Goal: Navigation & Orientation: Find specific page/section

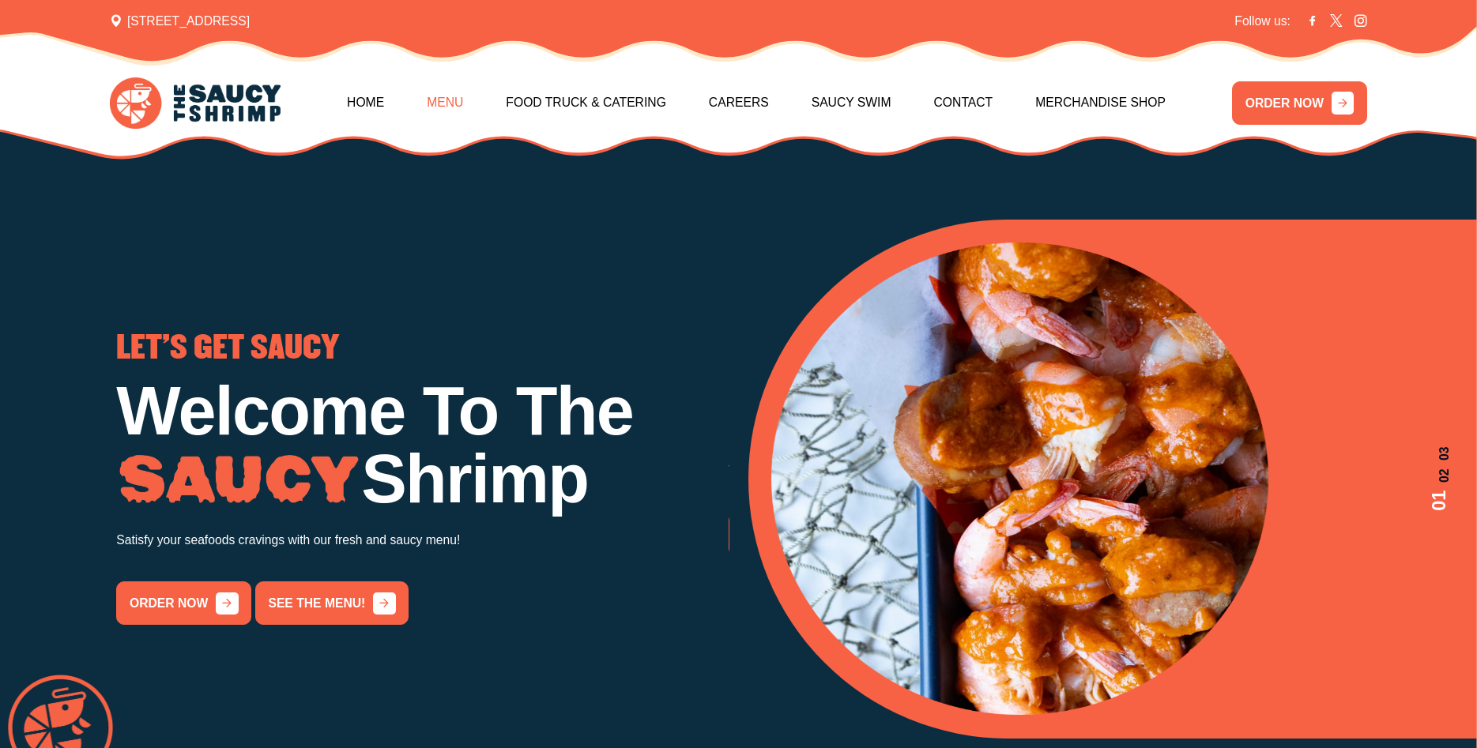
click at [435, 103] on link "Menu" at bounding box center [445, 103] width 36 height 66
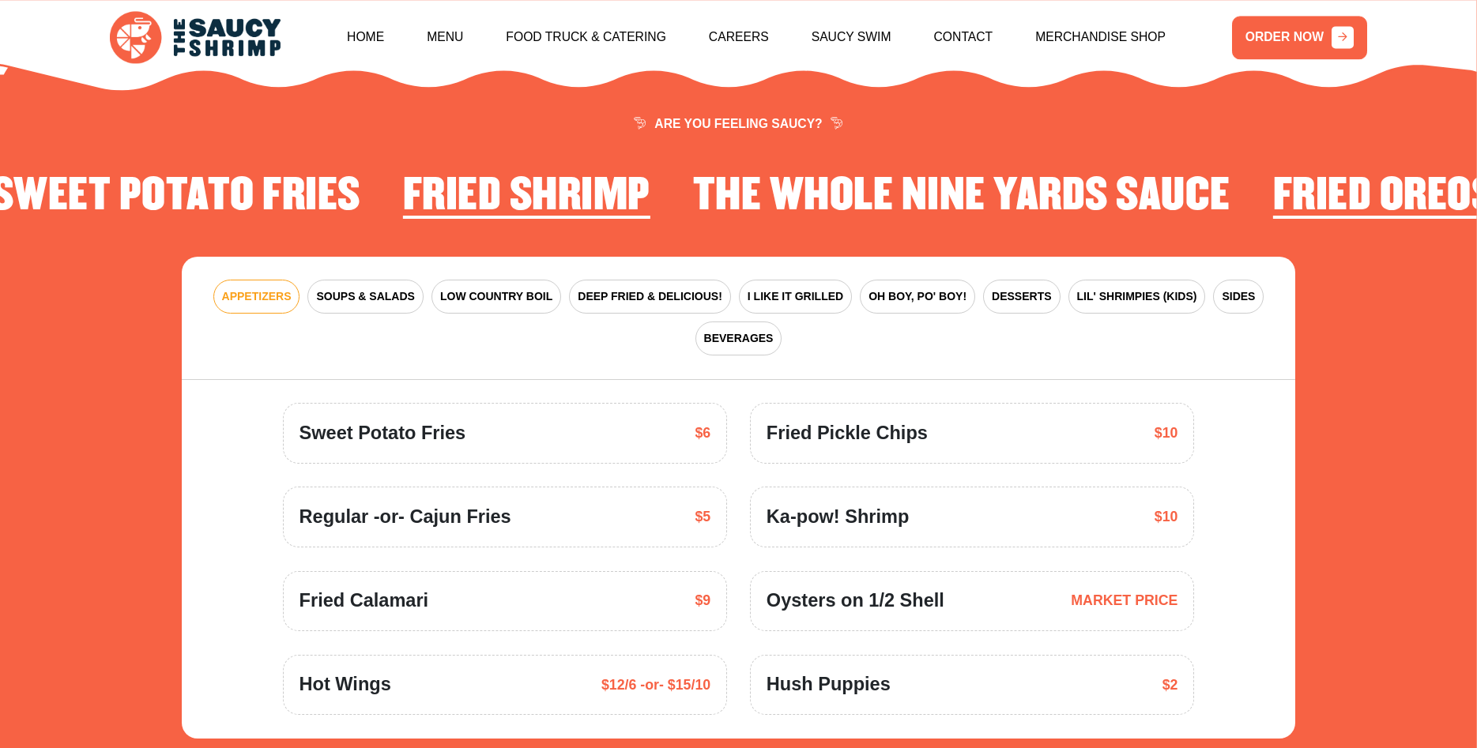
scroll to position [2281, 0]
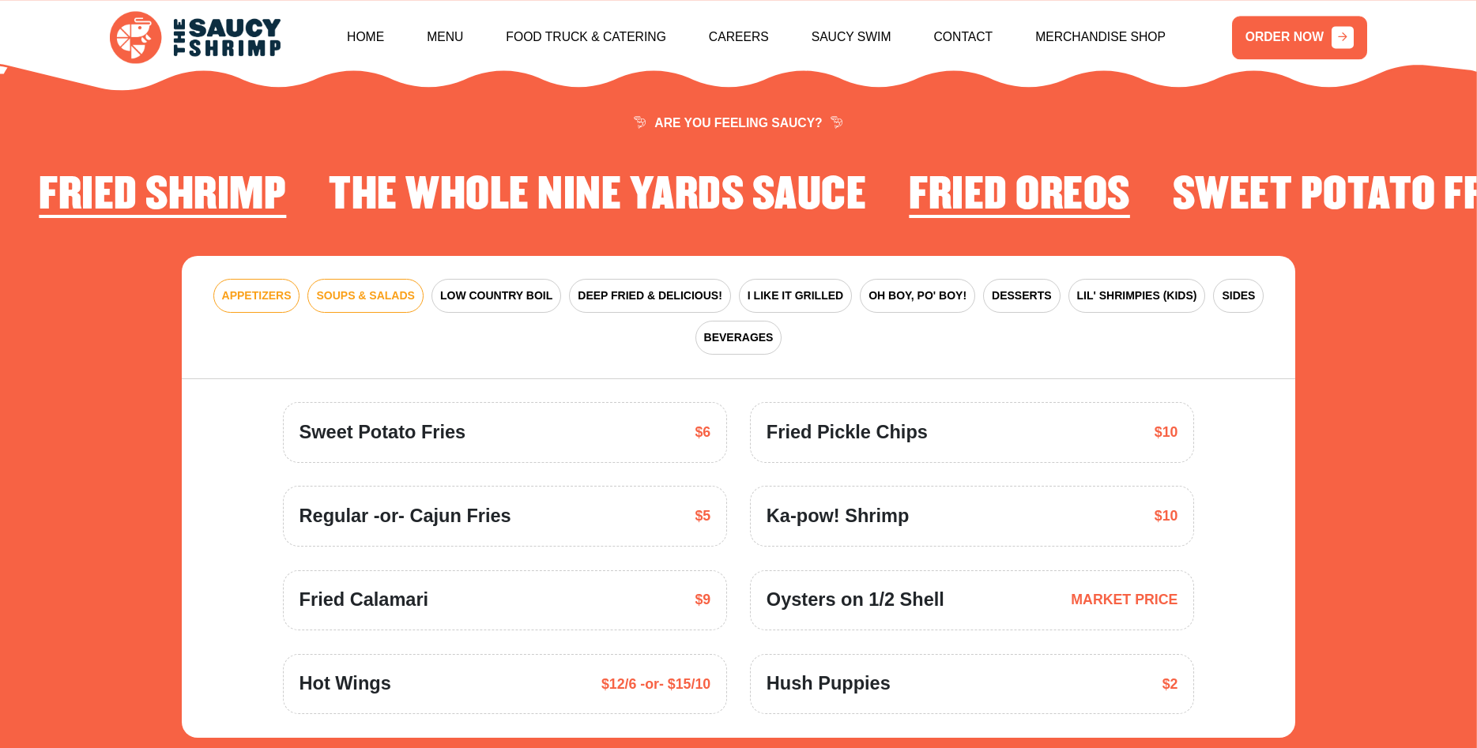
click at [358, 288] on span "SOUPS & SALADS" at bounding box center [365, 296] width 98 height 17
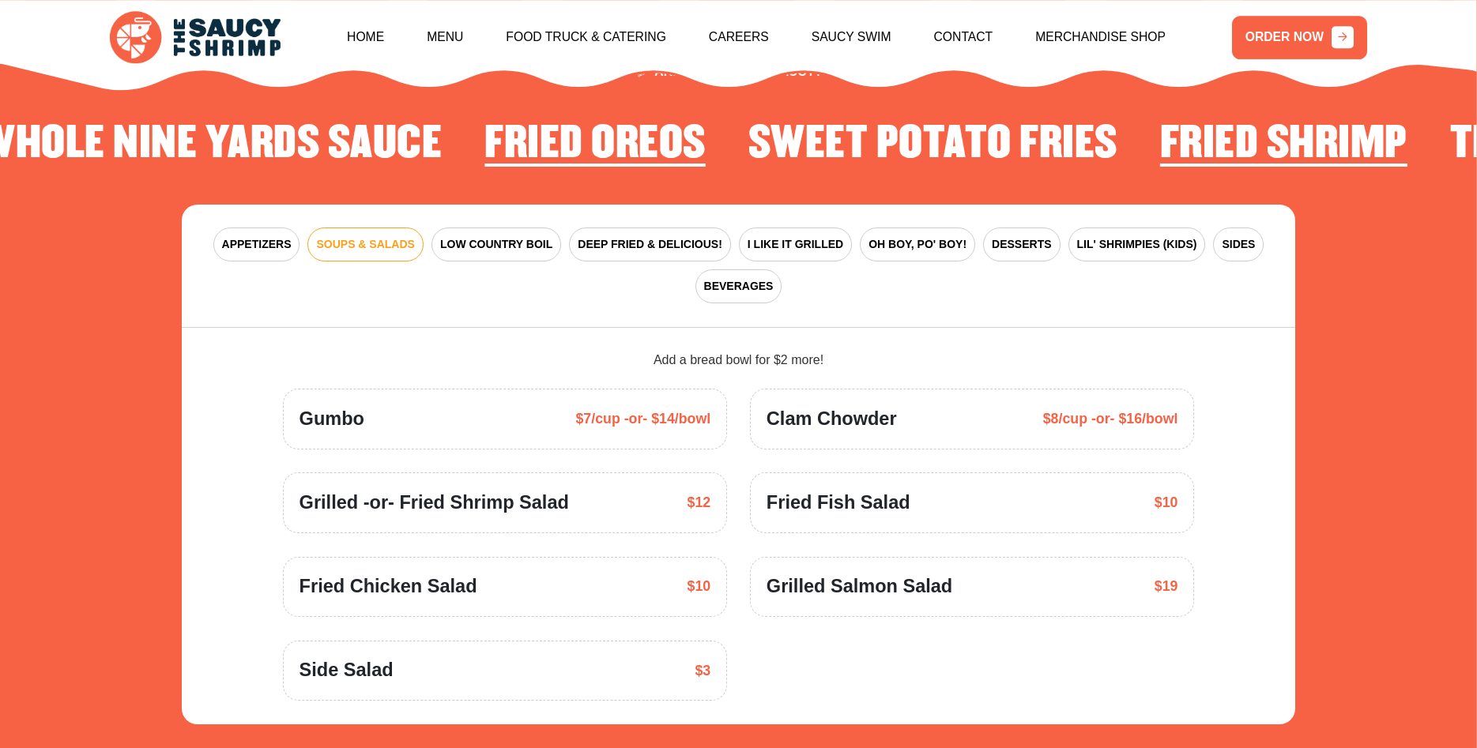
scroll to position [2362, 0]
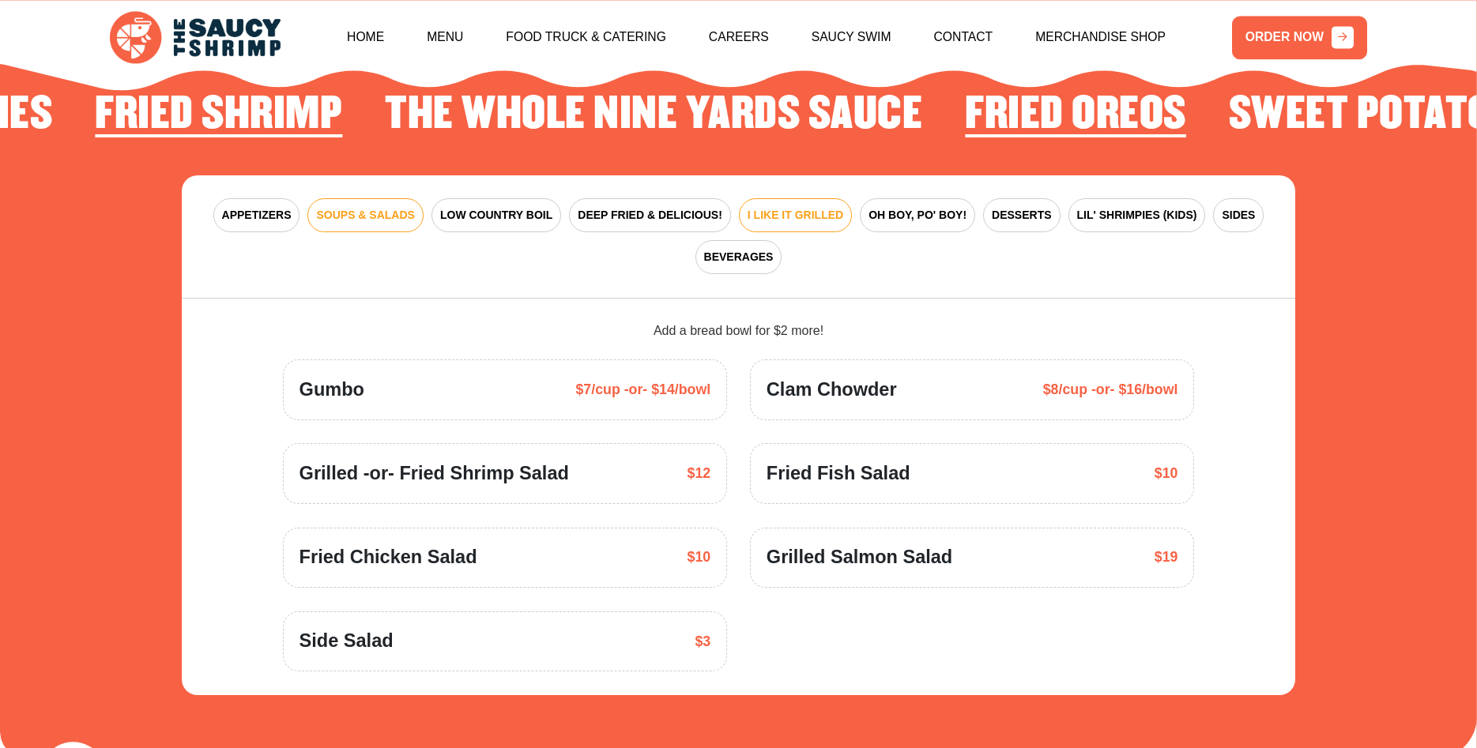
click at [787, 207] on span "I LIKE IT GRILLED" at bounding box center [795, 215] width 96 height 17
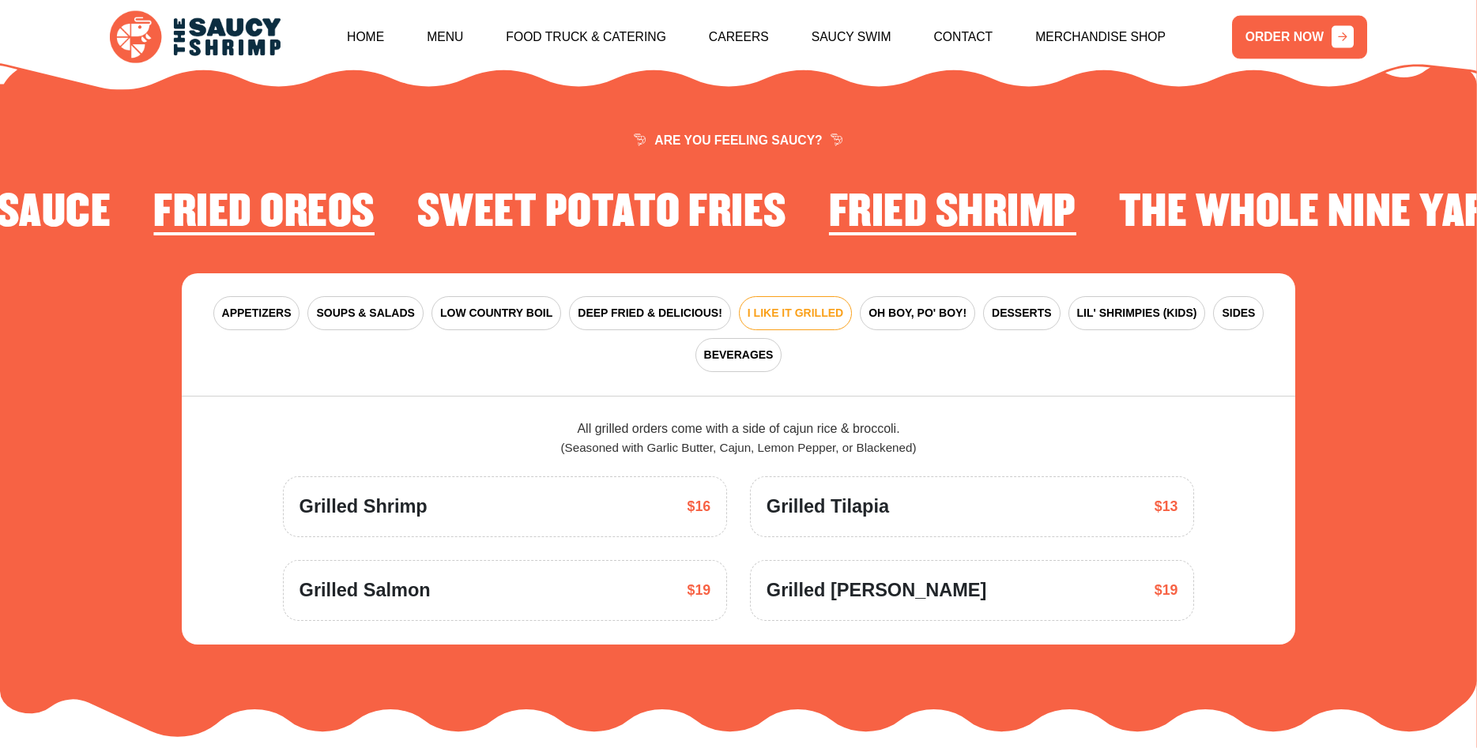
scroll to position [2281, 0]
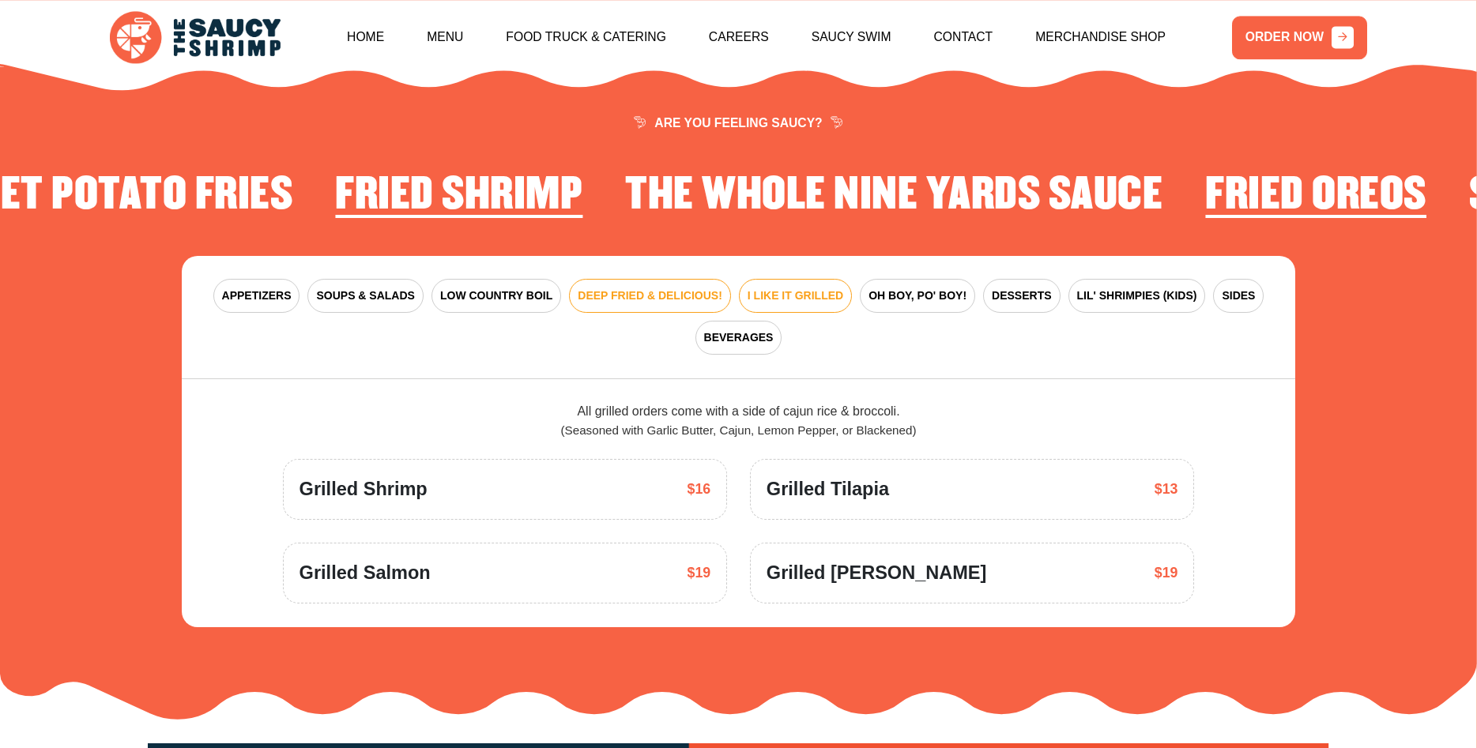
click at [627, 288] on span "DEEP FRIED & DELICIOUS!" at bounding box center [650, 296] width 145 height 17
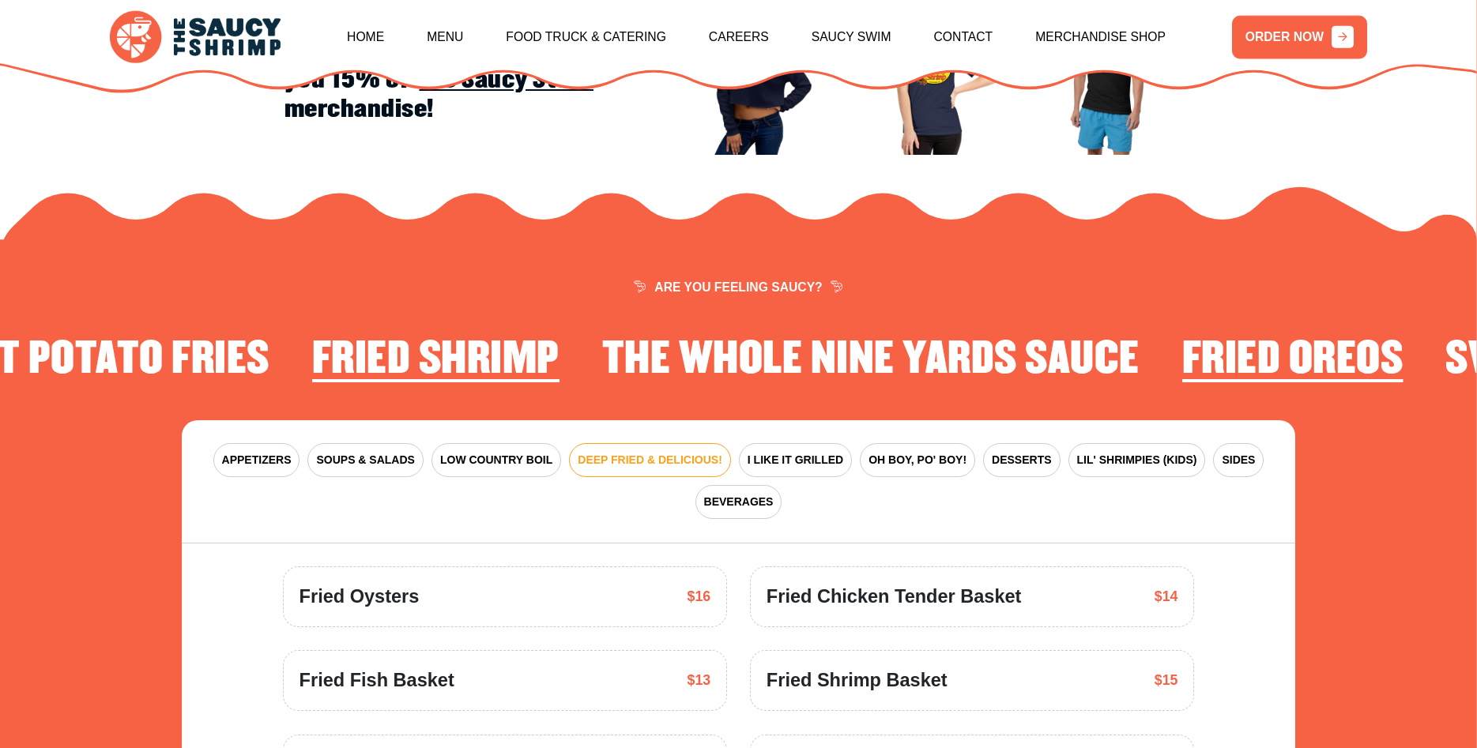
scroll to position [2039, 0]
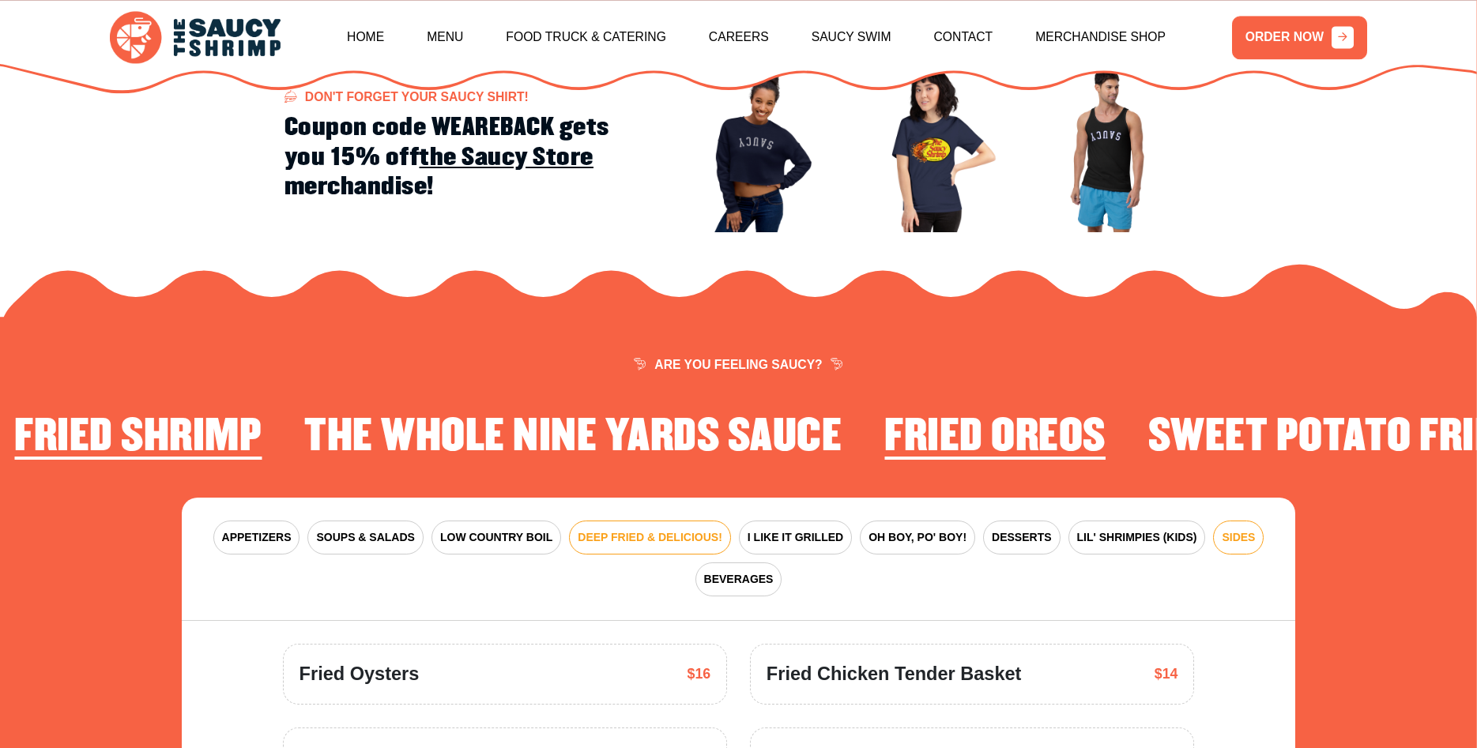
click at [1237, 529] on span "SIDES" at bounding box center [1237, 537] width 33 height 17
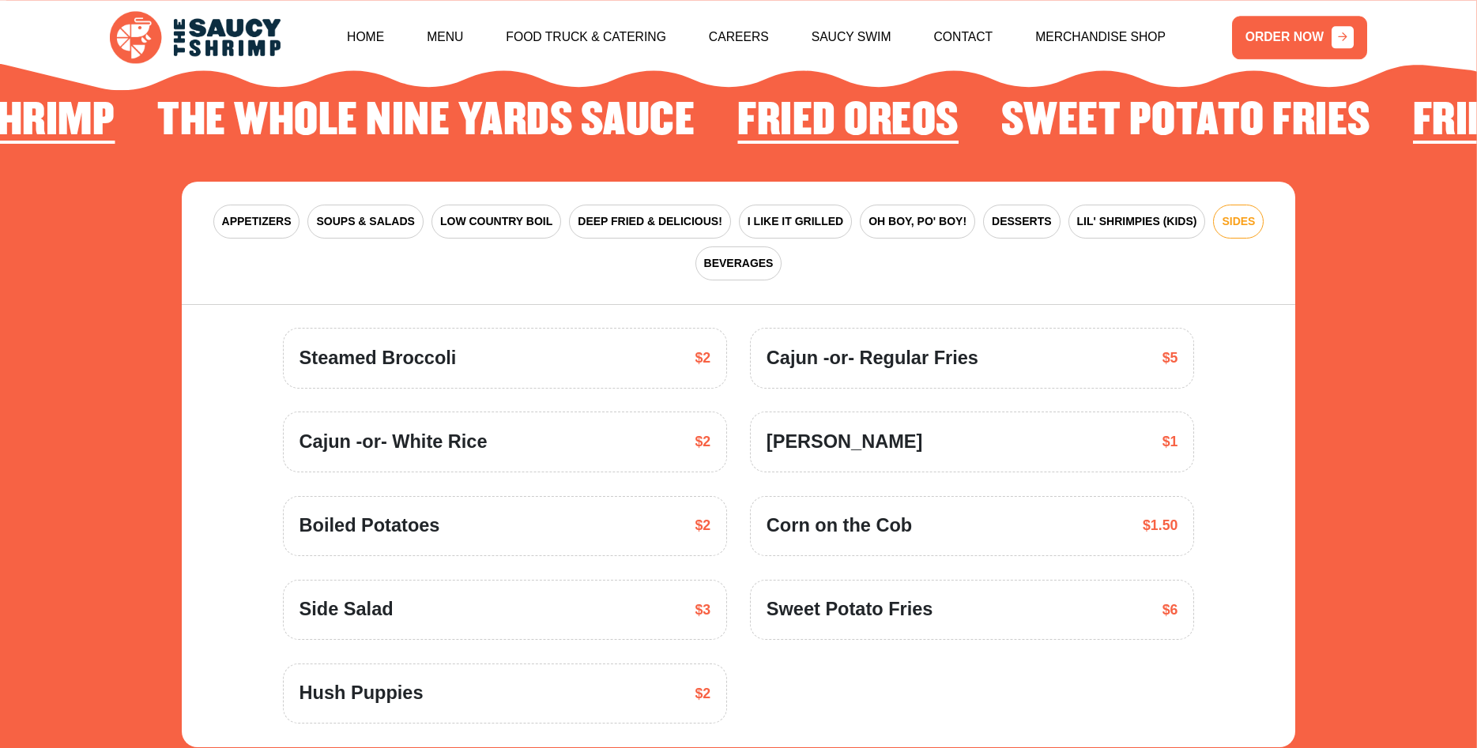
scroll to position [2362, 0]
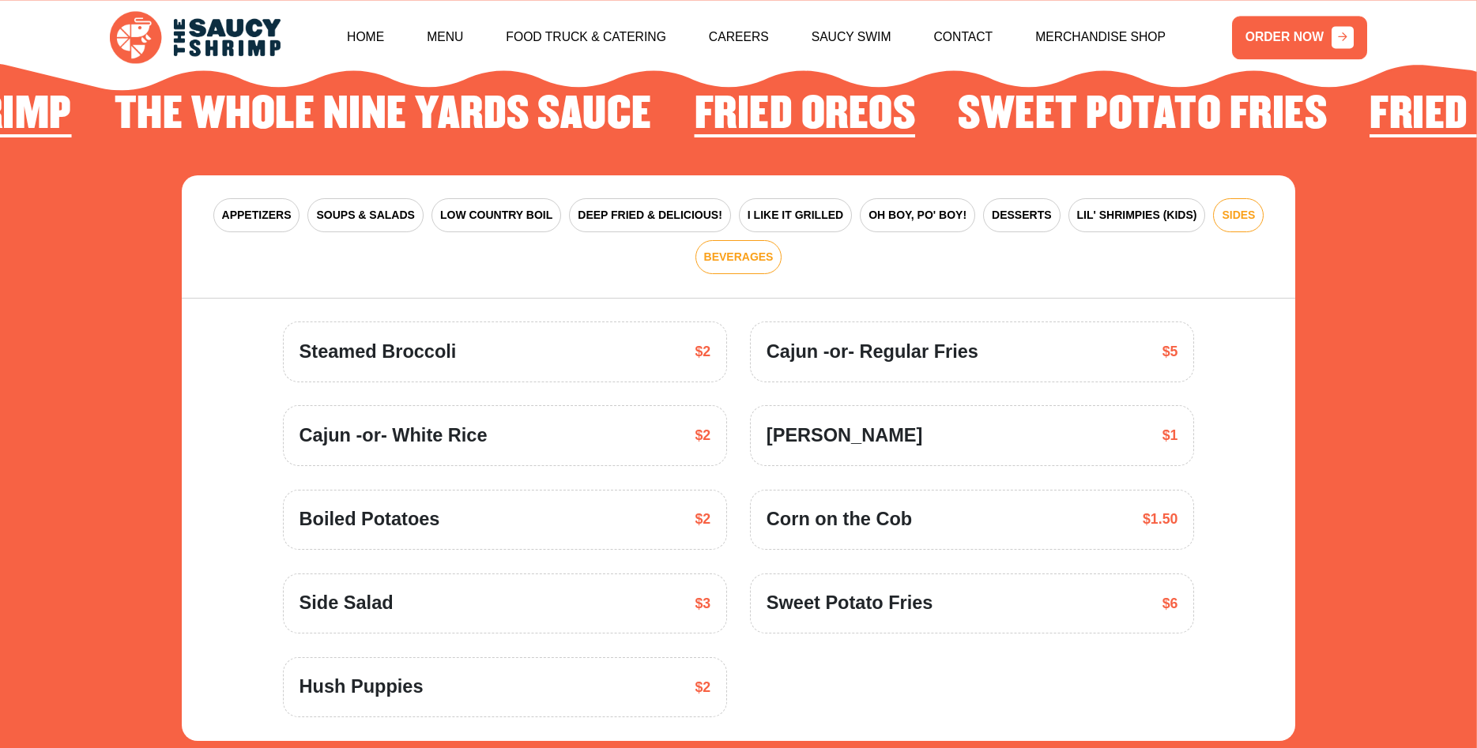
click at [719, 249] on span "BEVERAGES" at bounding box center [739, 257] width 70 height 17
